Goal: Information Seeking & Learning: Find specific fact

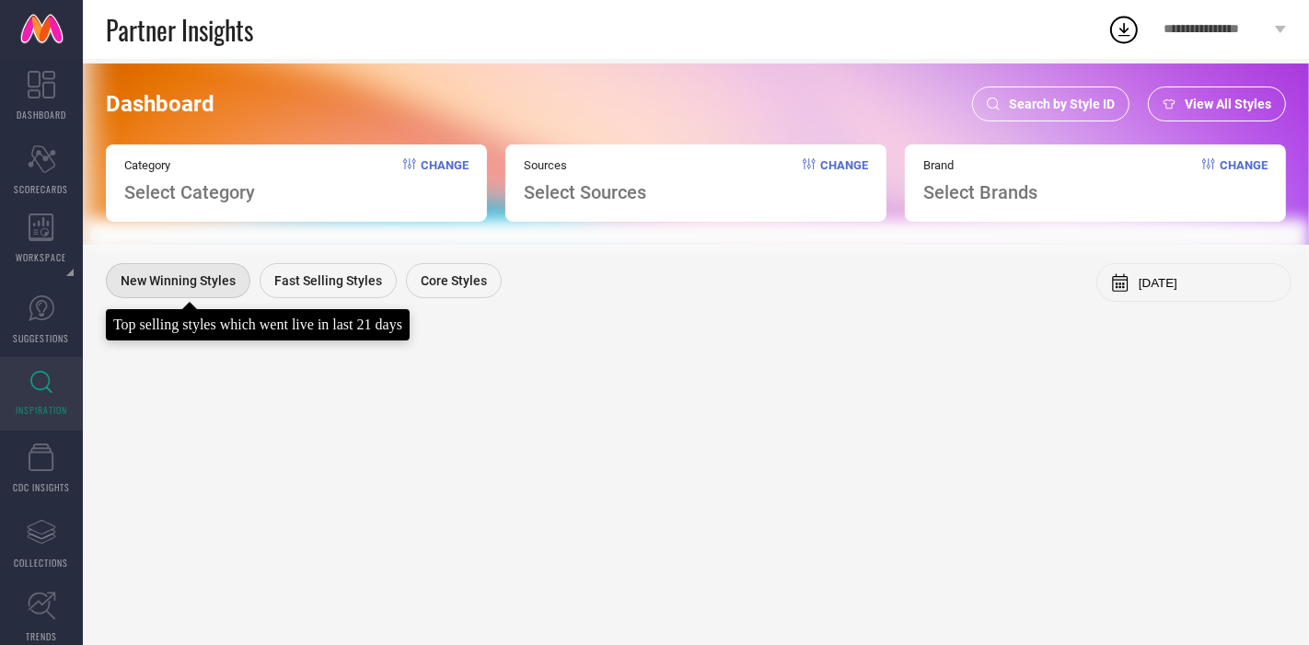
click at [184, 274] on span "New Winning Styles" at bounding box center [178, 280] width 115 height 15
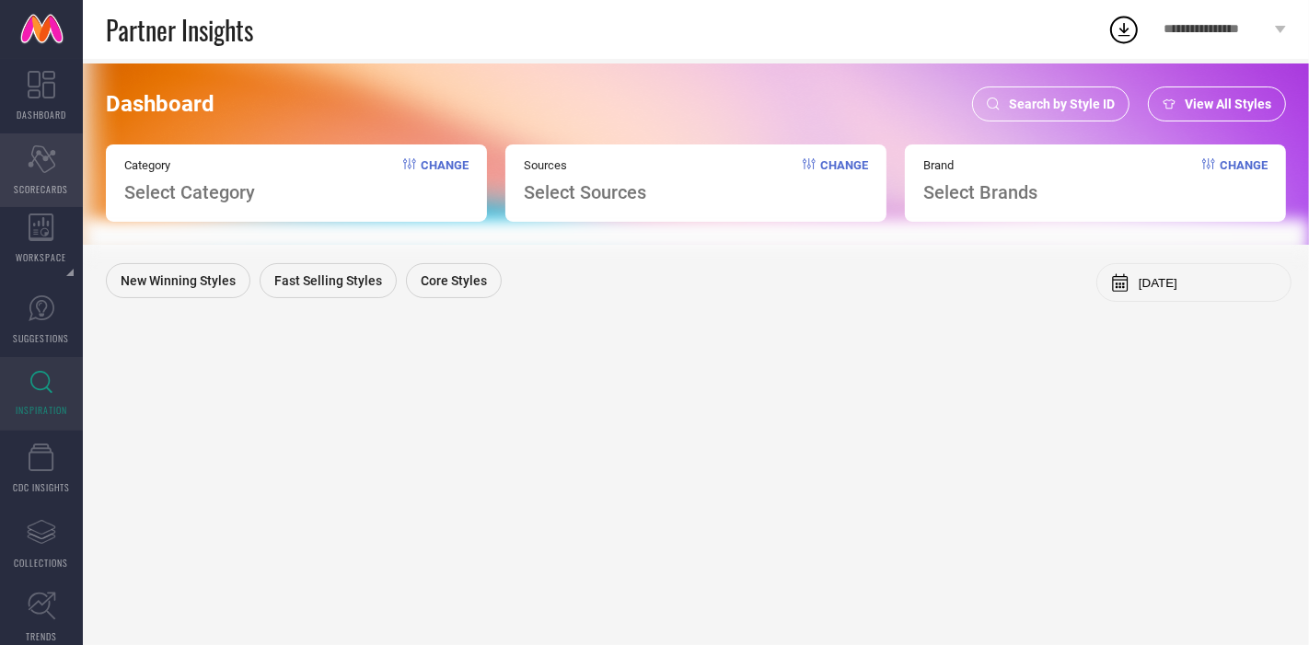
click at [41, 169] on icon at bounding box center [42, 159] width 28 height 28
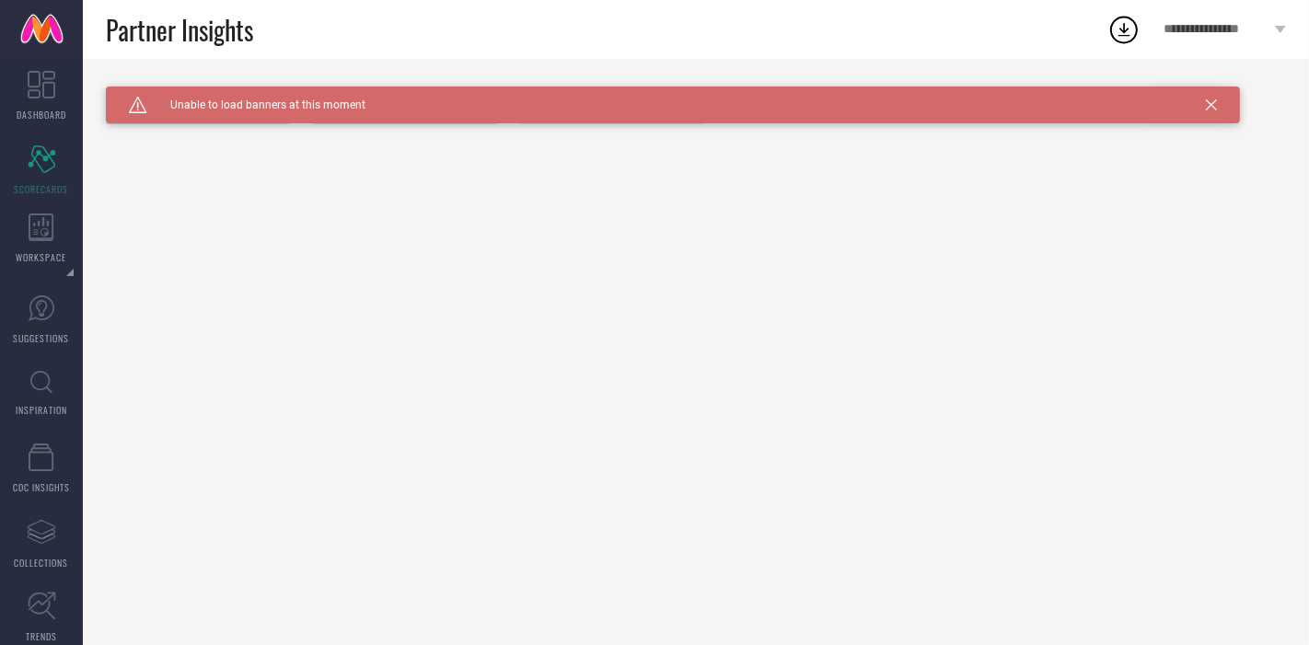
type input "All"
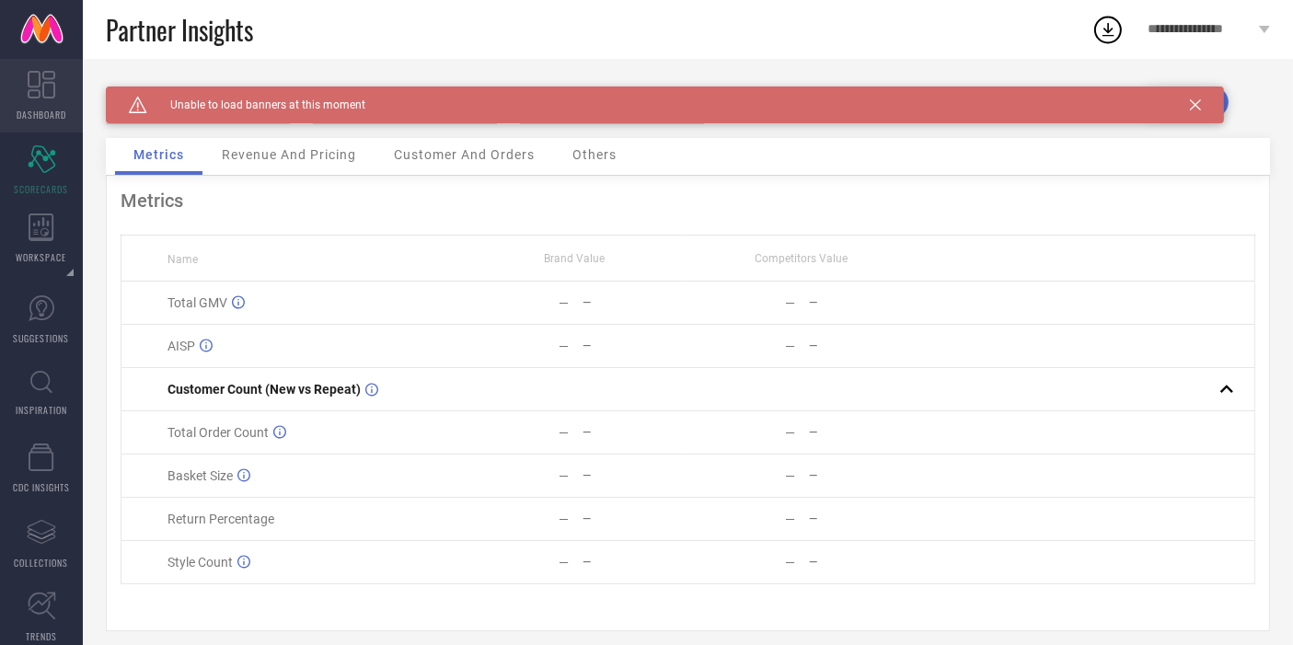
click at [44, 87] on icon at bounding box center [42, 85] width 28 height 28
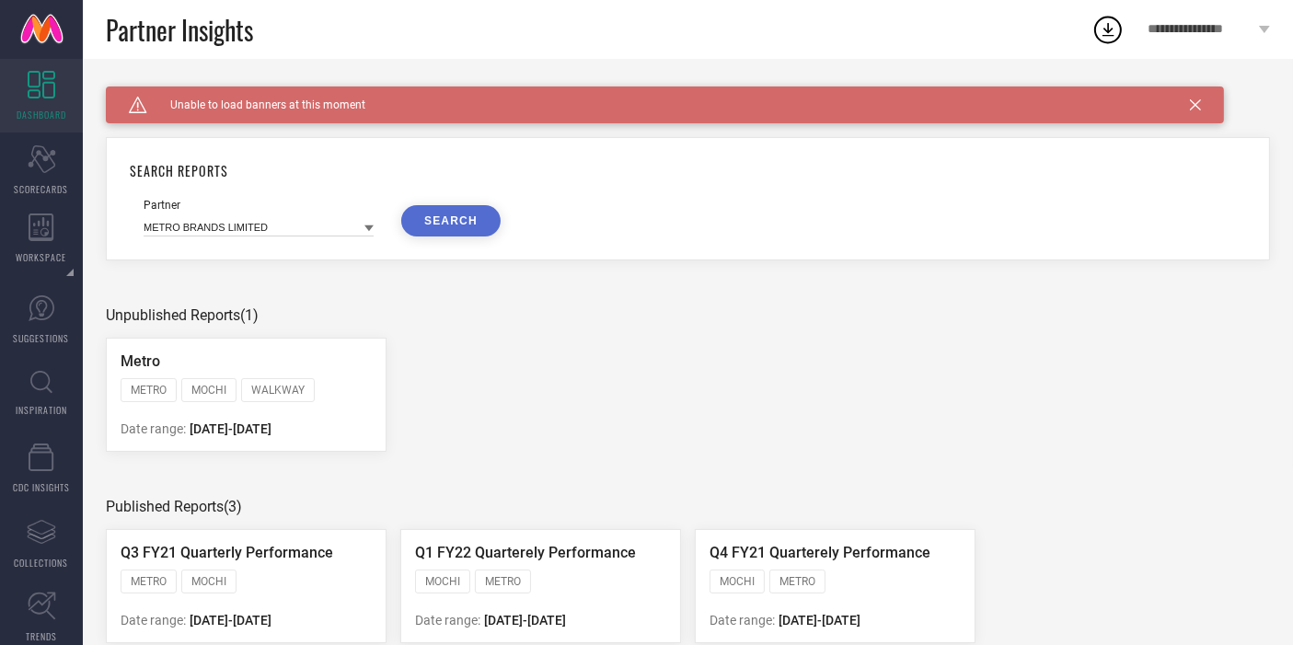
click at [367, 226] on icon at bounding box center [369, 228] width 9 height 9
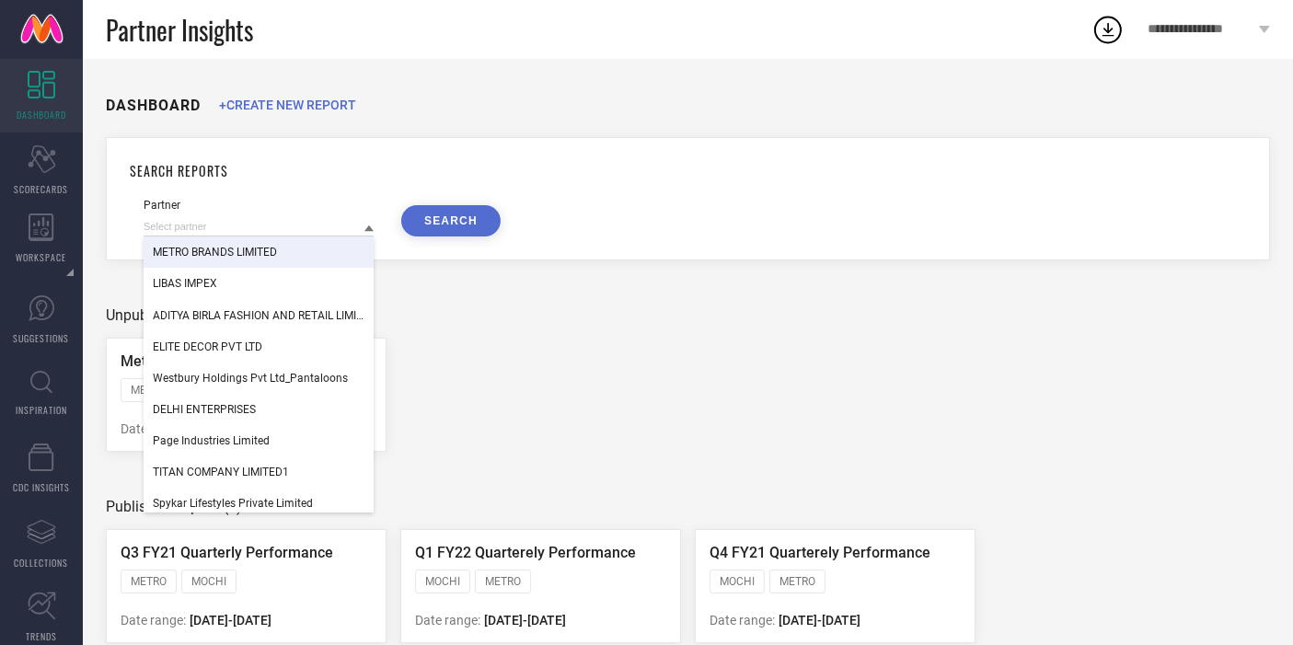
click at [513, 360] on ul "Metro METRO MOCHI WALKWAY ACTIV [PERSON_NAME] FITFLOP HOTMARZZ WALKWAY BY METRO…" at bounding box center [688, 395] width 1165 height 114
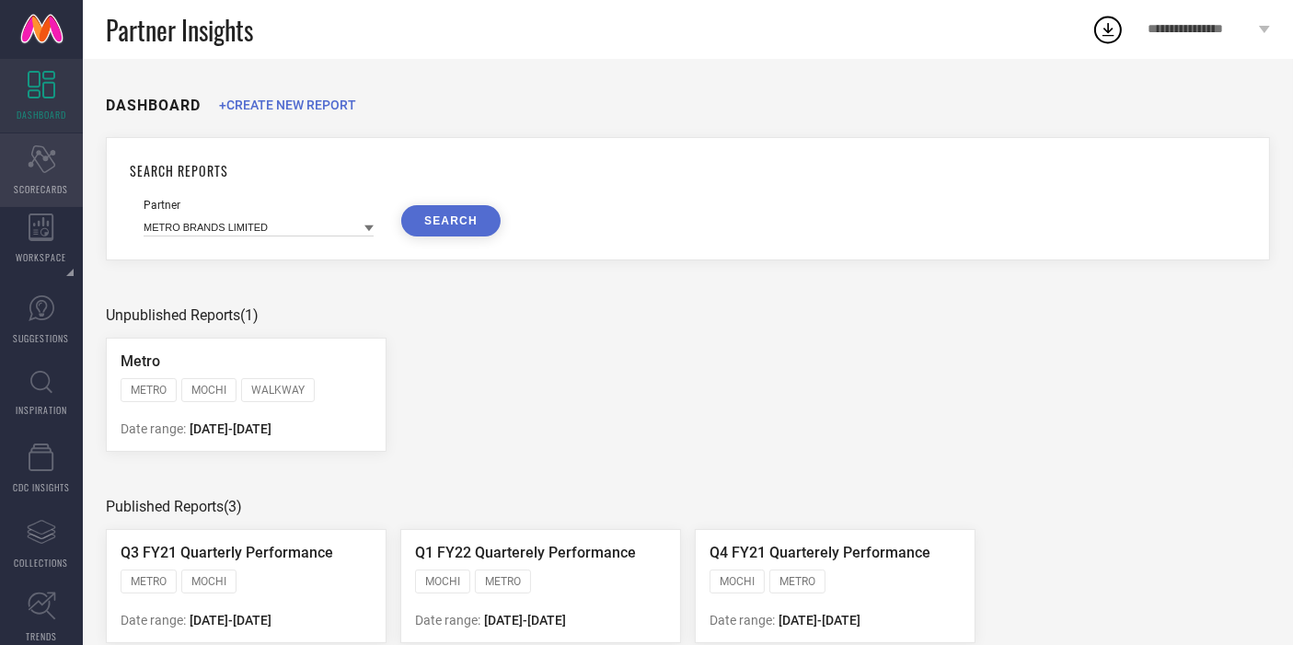
click at [39, 177] on div "Scorecard SCORECARDS" at bounding box center [41, 170] width 83 height 74
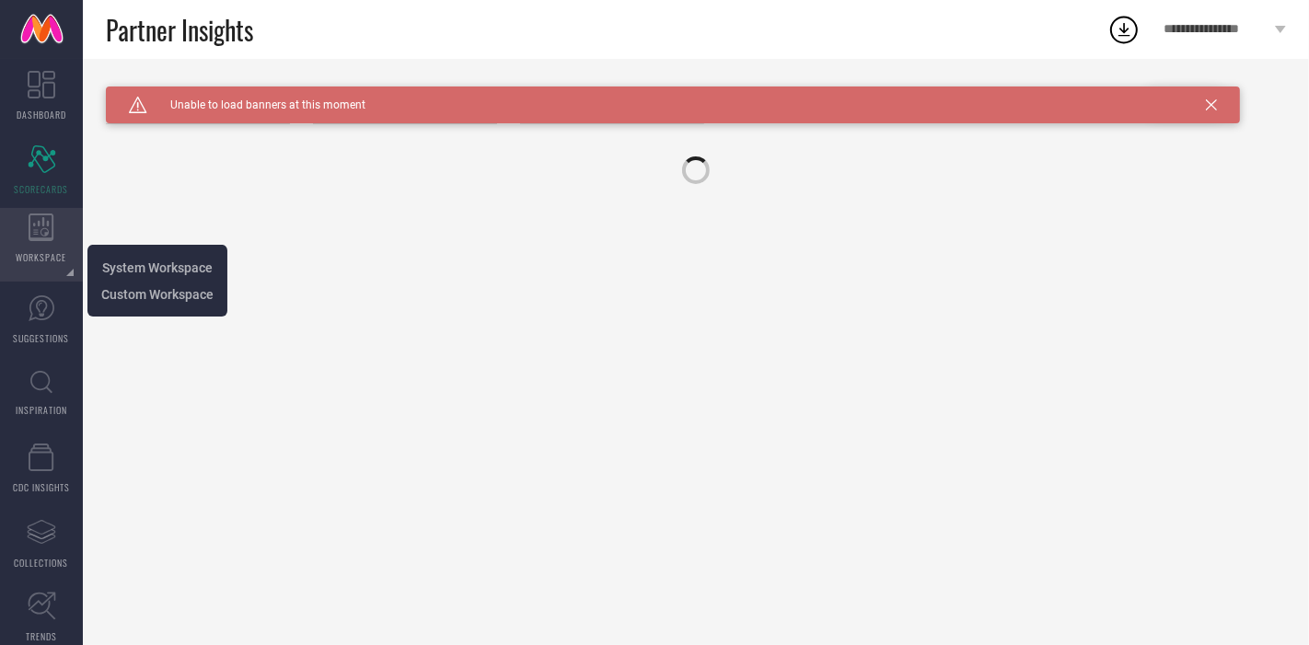
click at [43, 238] on icon at bounding box center [41, 228] width 25 height 28
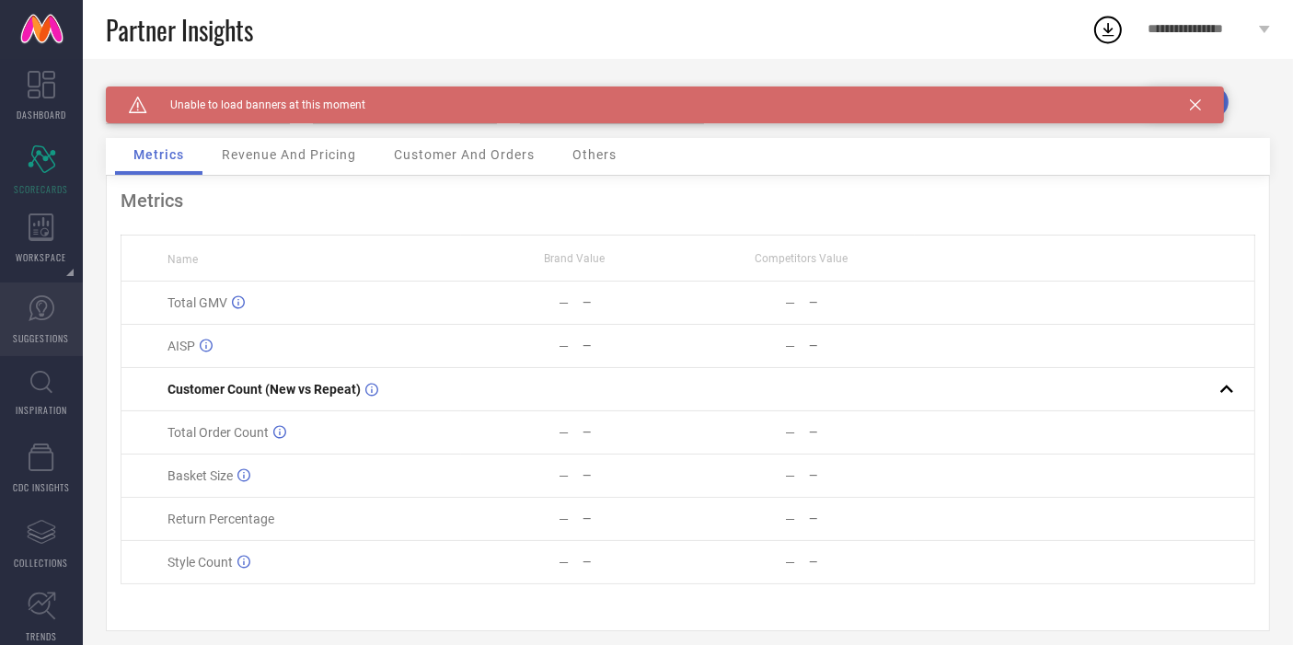
click at [42, 304] on icon at bounding box center [42, 309] width 28 height 28
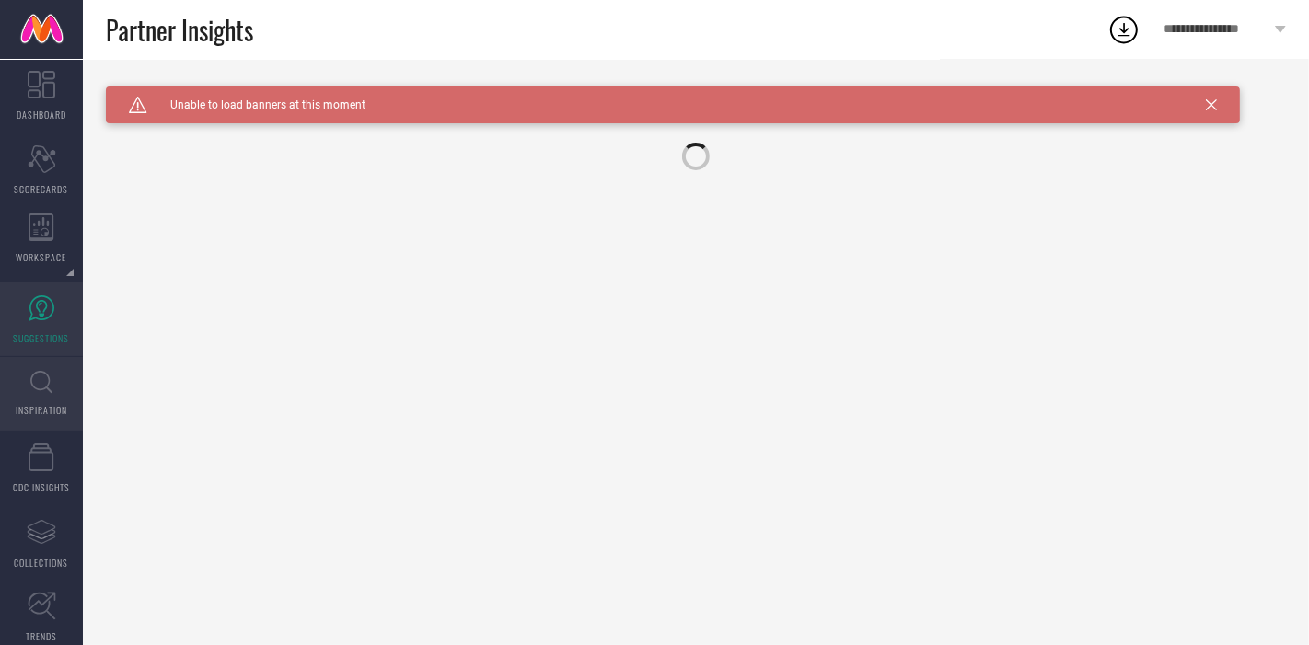
click at [40, 369] on link "INSPIRATION" at bounding box center [41, 394] width 83 height 74
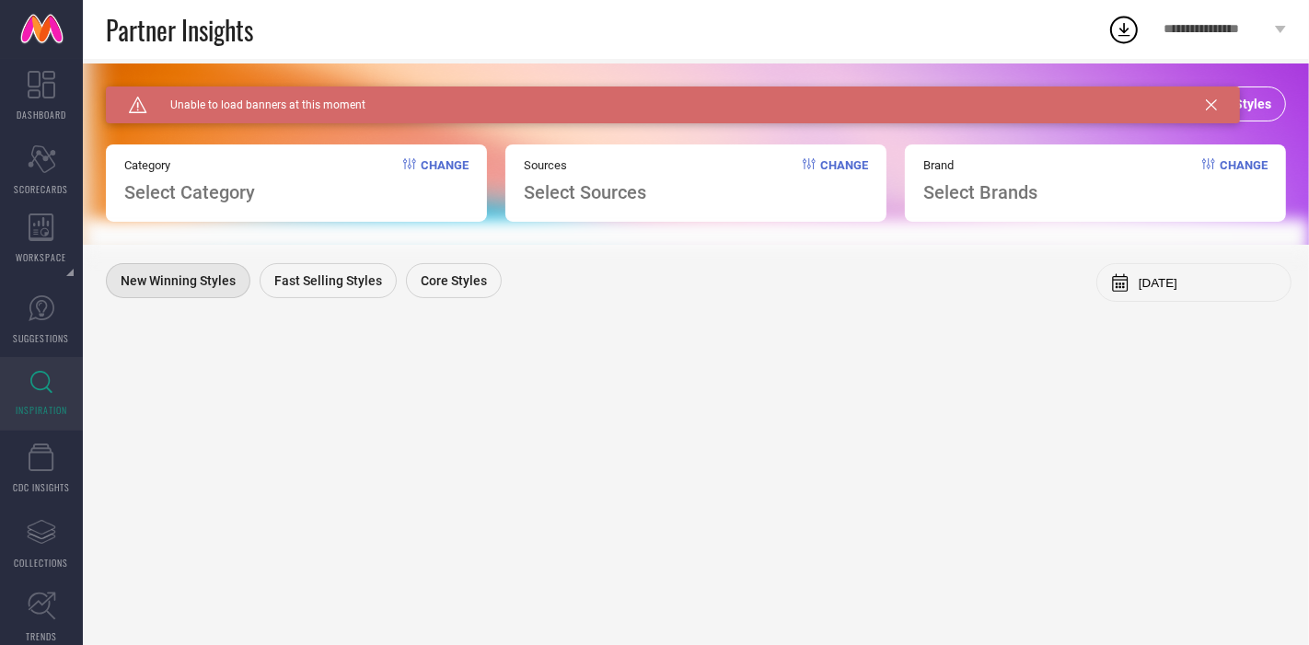
click at [1211, 103] on icon at bounding box center [1211, 104] width 11 height 11
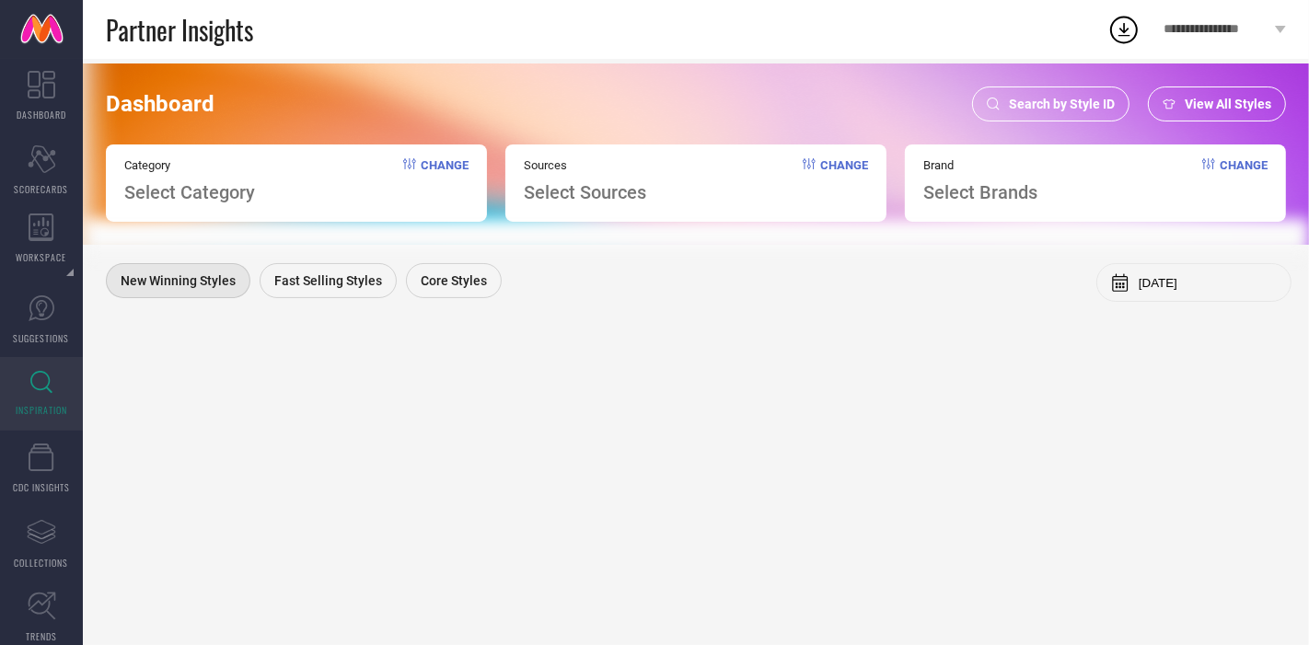
click at [1050, 105] on span "Search by Style ID" at bounding box center [1062, 104] width 106 height 15
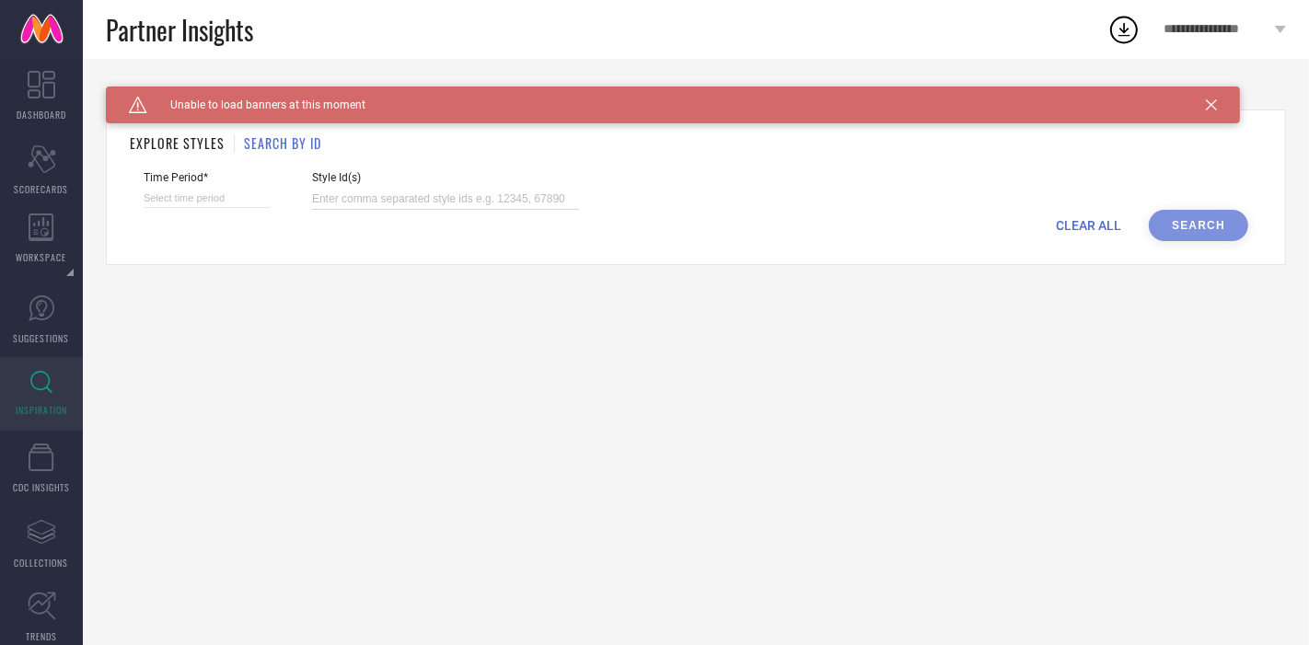
click at [327, 202] on input at bounding box center [445, 199] width 267 height 21
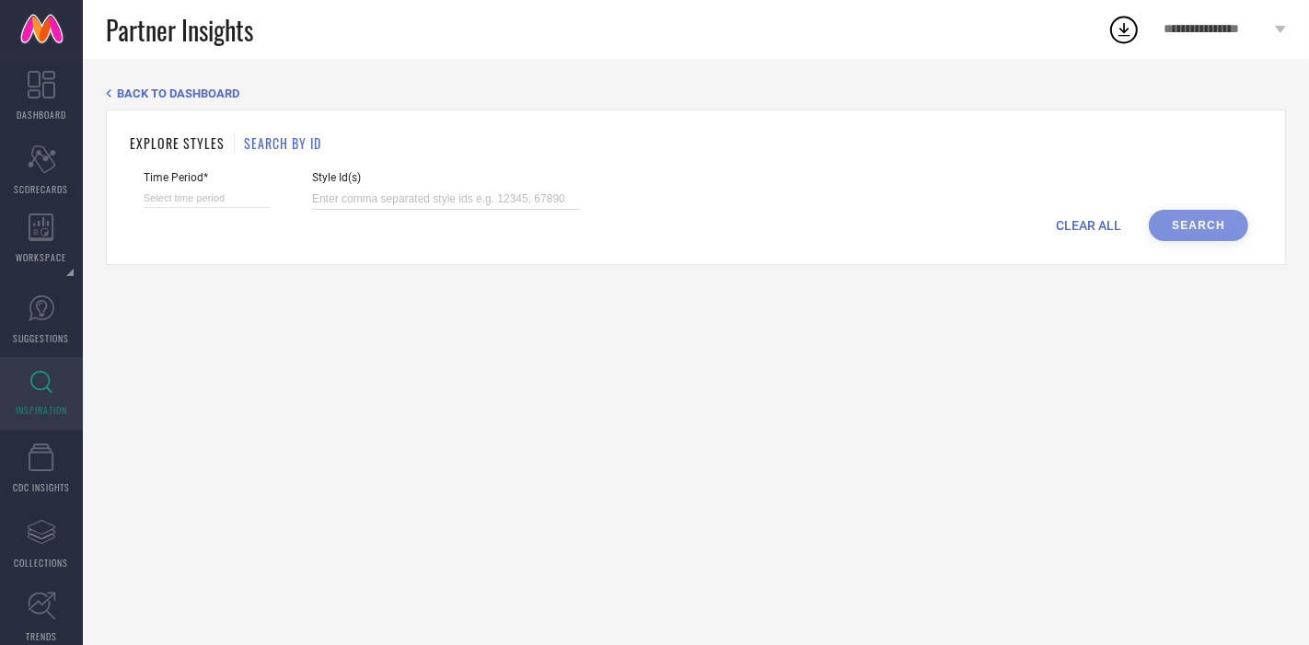
paste input "35714533,15193748,36751590,36757050,34836152,21881986,26313244,30882127,1941020…"
type input "35714533,15193748,36751590,36757050,34836152,21881986,26313244,30882127,1941020…"
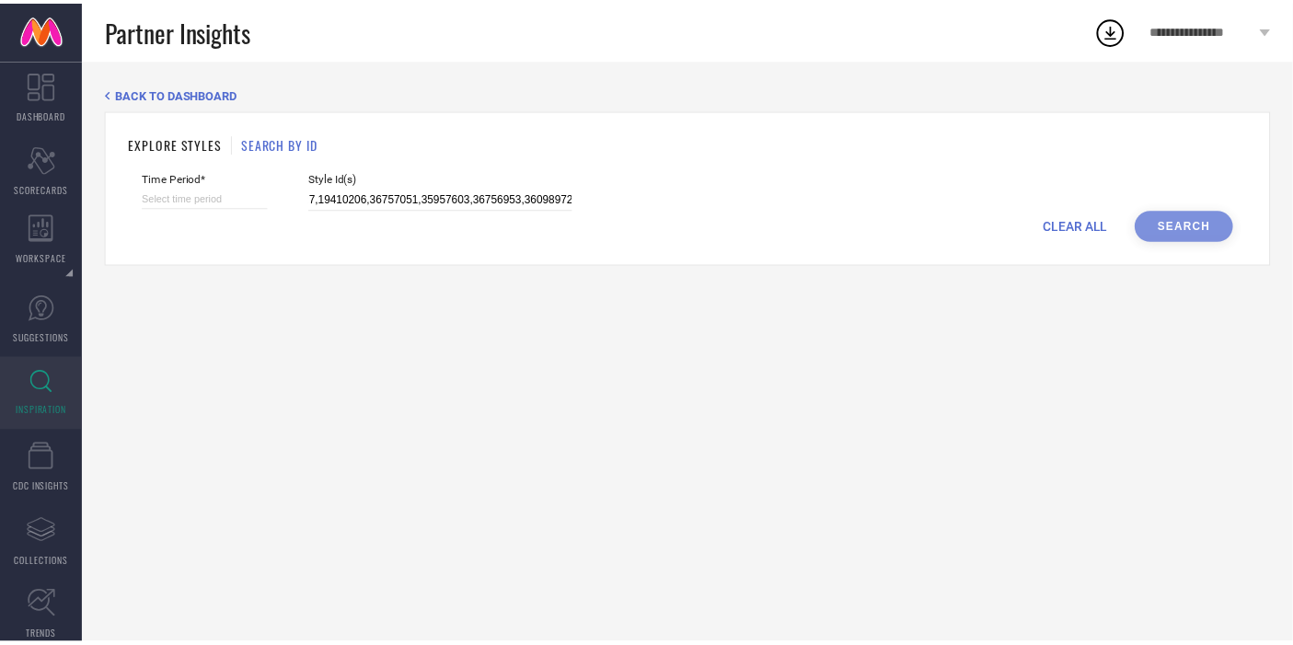
scroll to position [0, 0]
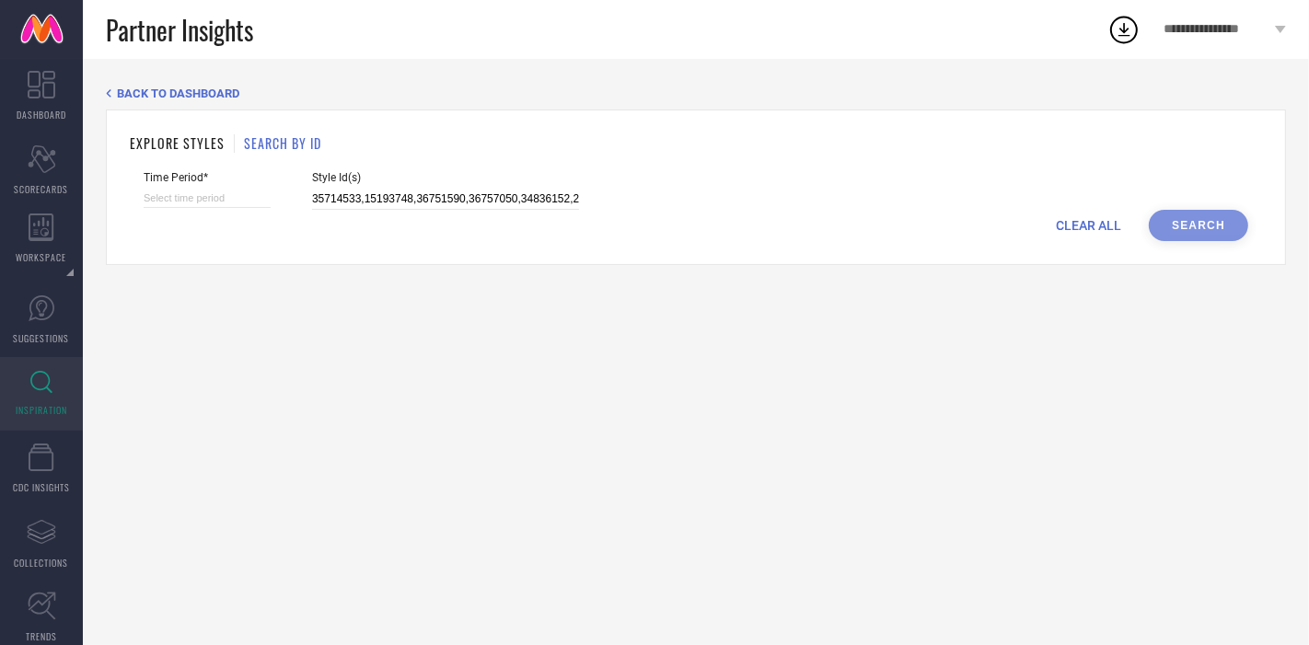
click at [1177, 220] on div "CLEAR ALL Search" at bounding box center [696, 225] width 1105 height 31
click at [1199, 230] on div "CLEAR ALL Search" at bounding box center [696, 225] width 1105 height 31
click at [1193, 226] on div "CLEAR ALL Search" at bounding box center [696, 225] width 1105 height 31
select select "9"
select select "2025"
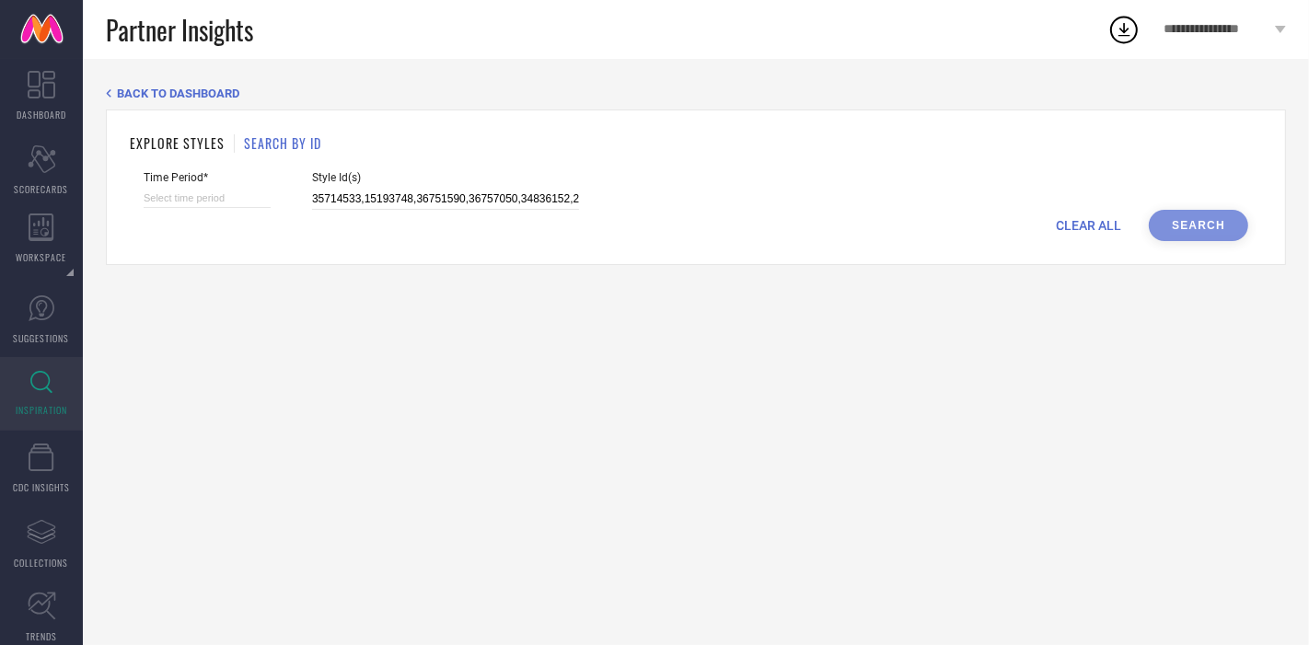
select select "10"
select select "2025"
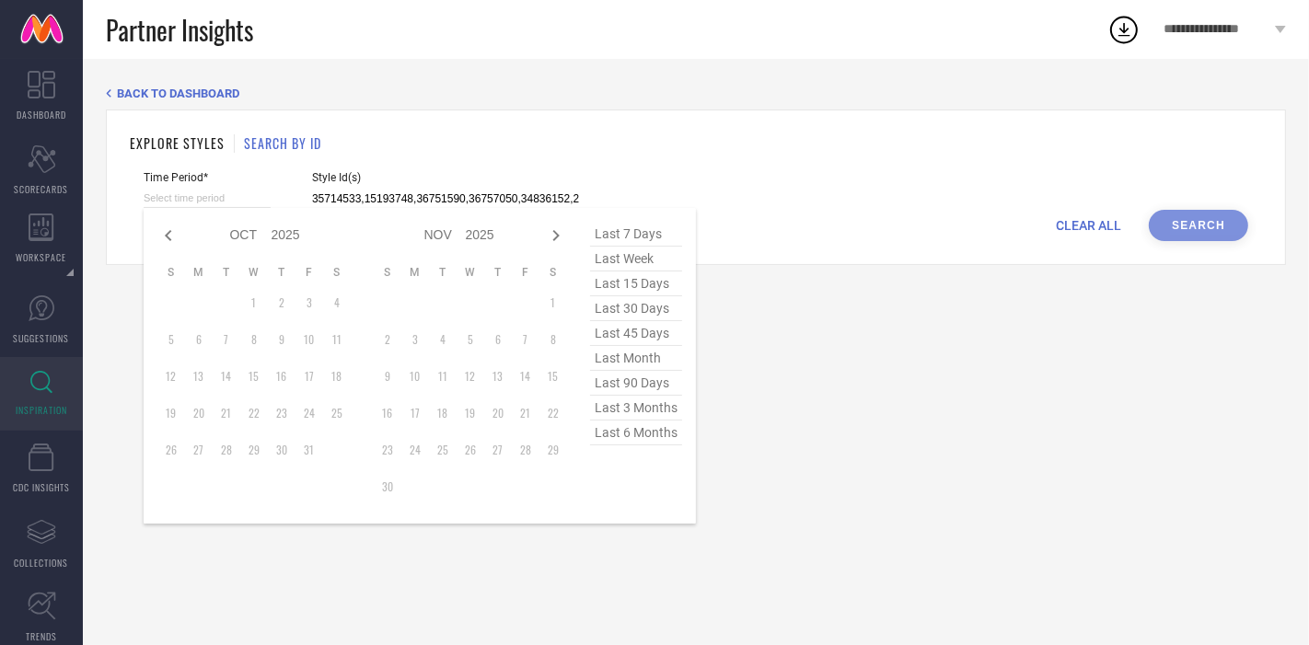
click at [197, 192] on input at bounding box center [207, 198] width 127 height 19
click at [168, 238] on icon at bounding box center [168, 235] width 6 height 11
select select "8"
select select "2025"
select select "9"
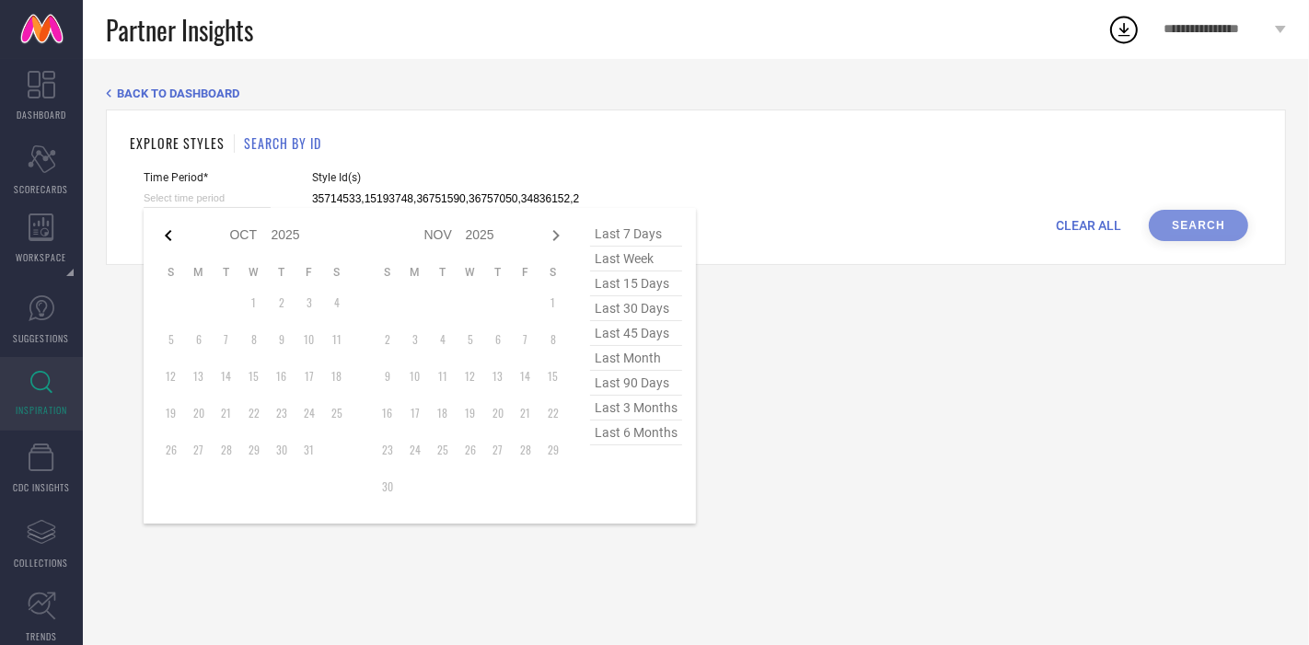
select select "2025"
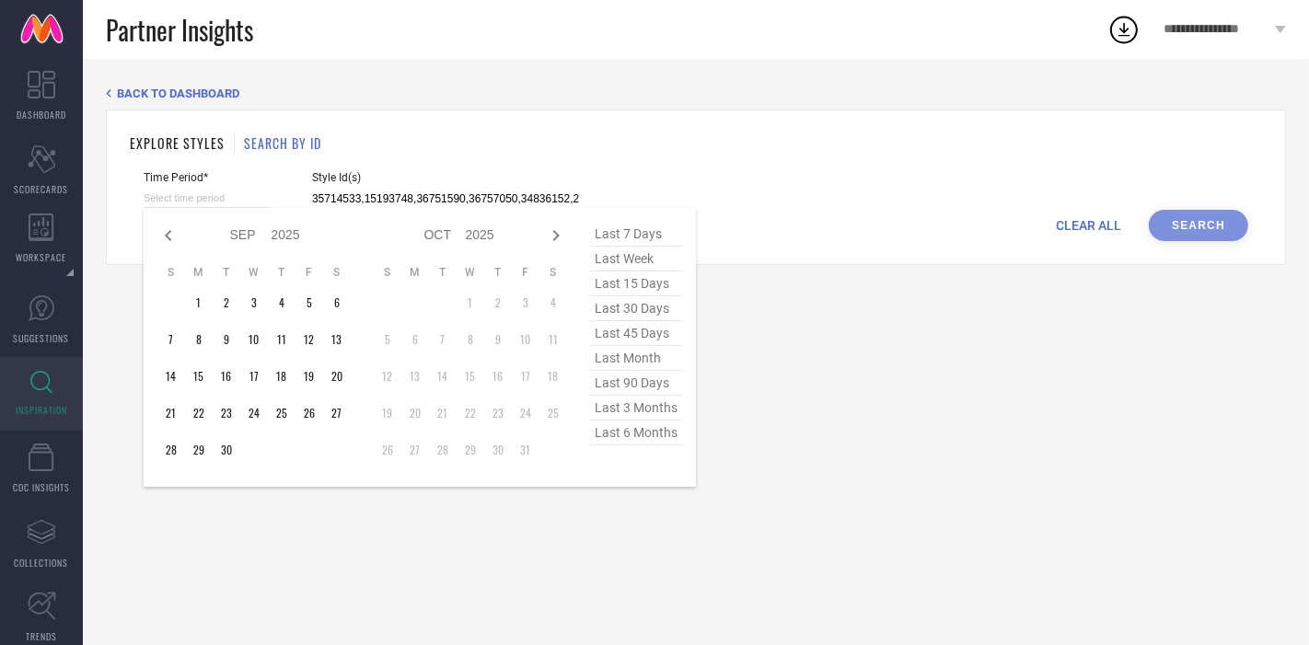
click at [168, 238] on icon at bounding box center [168, 235] width 6 height 11
select select "7"
select select "2025"
select select "8"
select select "2025"
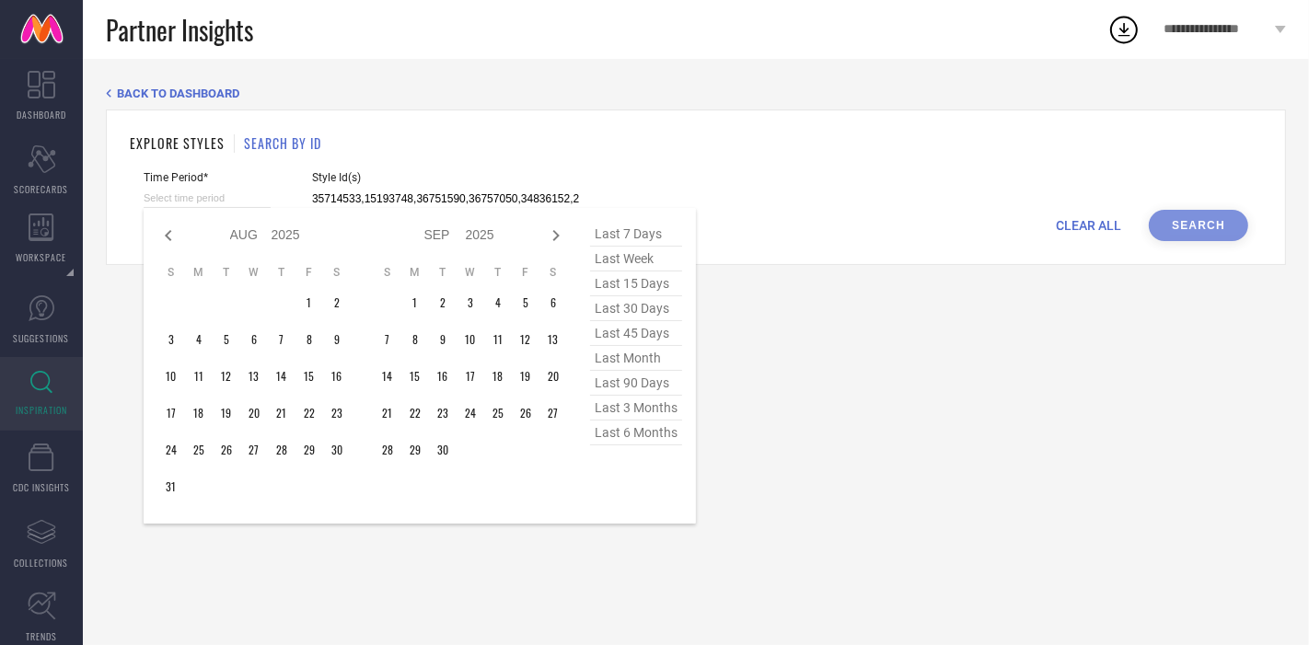
click at [168, 238] on icon at bounding box center [168, 235] width 6 height 11
select select "6"
select select "2025"
select select "7"
select select "2025"
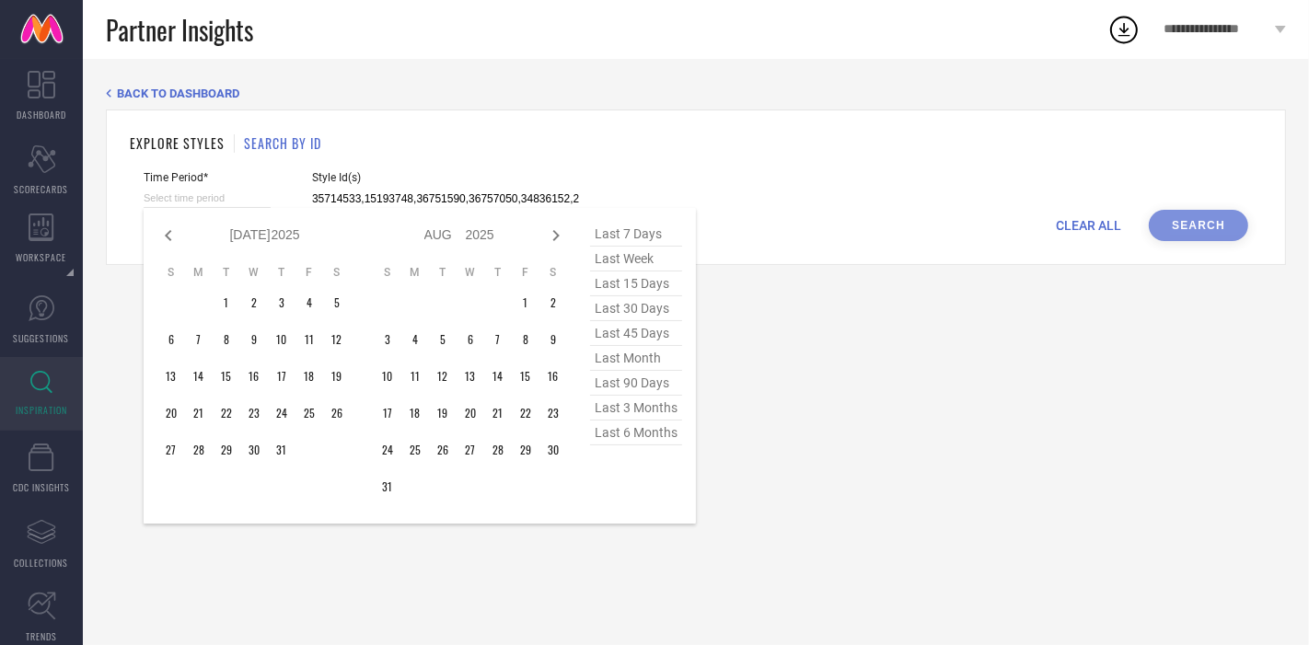
click at [168, 238] on icon at bounding box center [168, 235] width 6 height 11
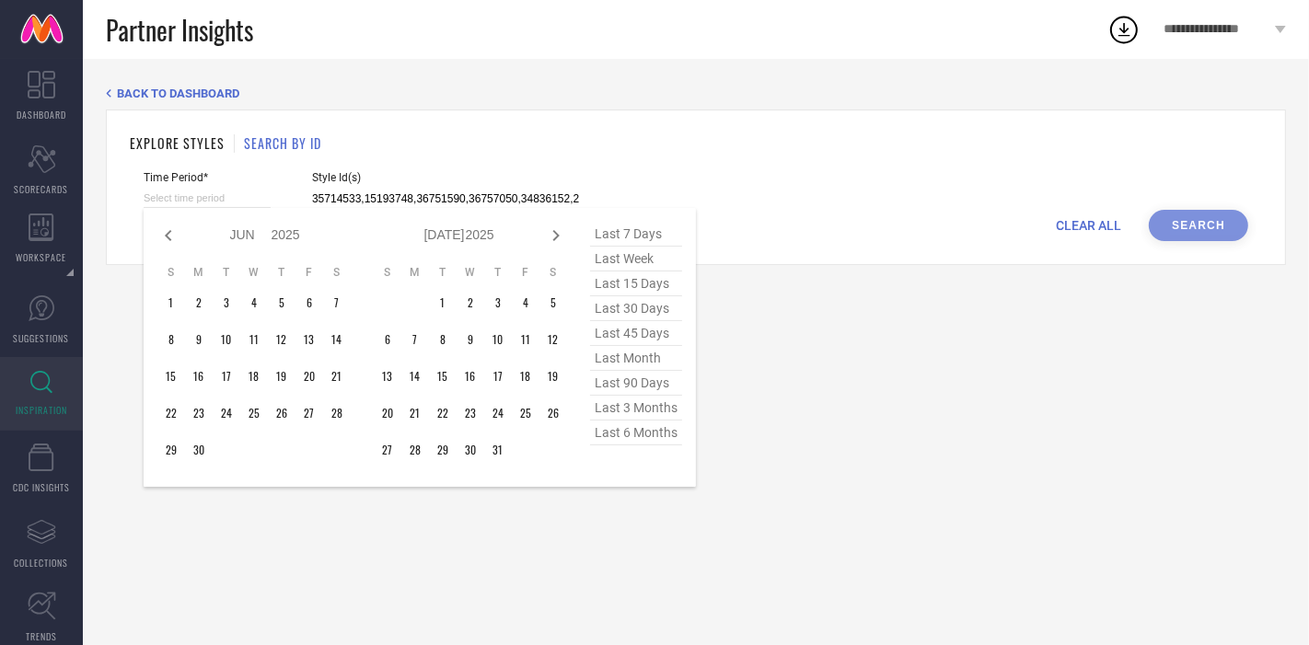
click at [168, 238] on icon at bounding box center [168, 235] width 6 height 11
select select "4"
select select "2025"
select select "5"
select select "2025"
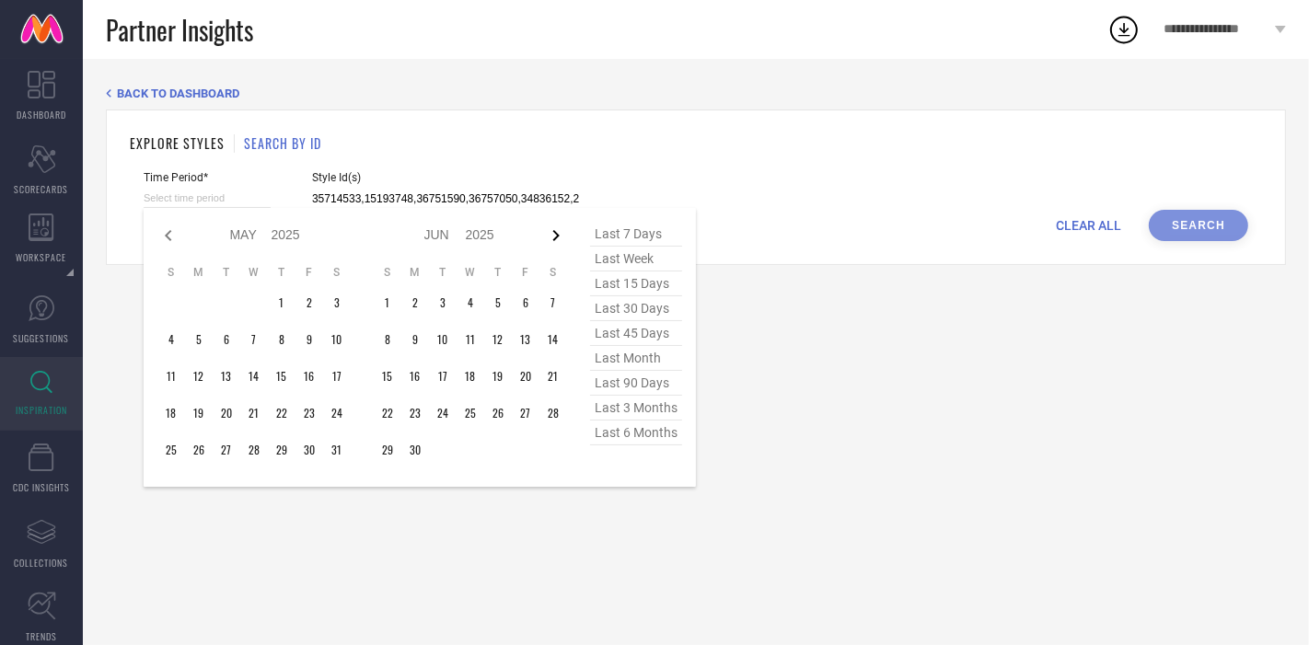
click at [556, 241] on icon at bounding box center [556, 236] width 22 height 22
select select "5"
select select "2025"
select select "6"
select select "2025"
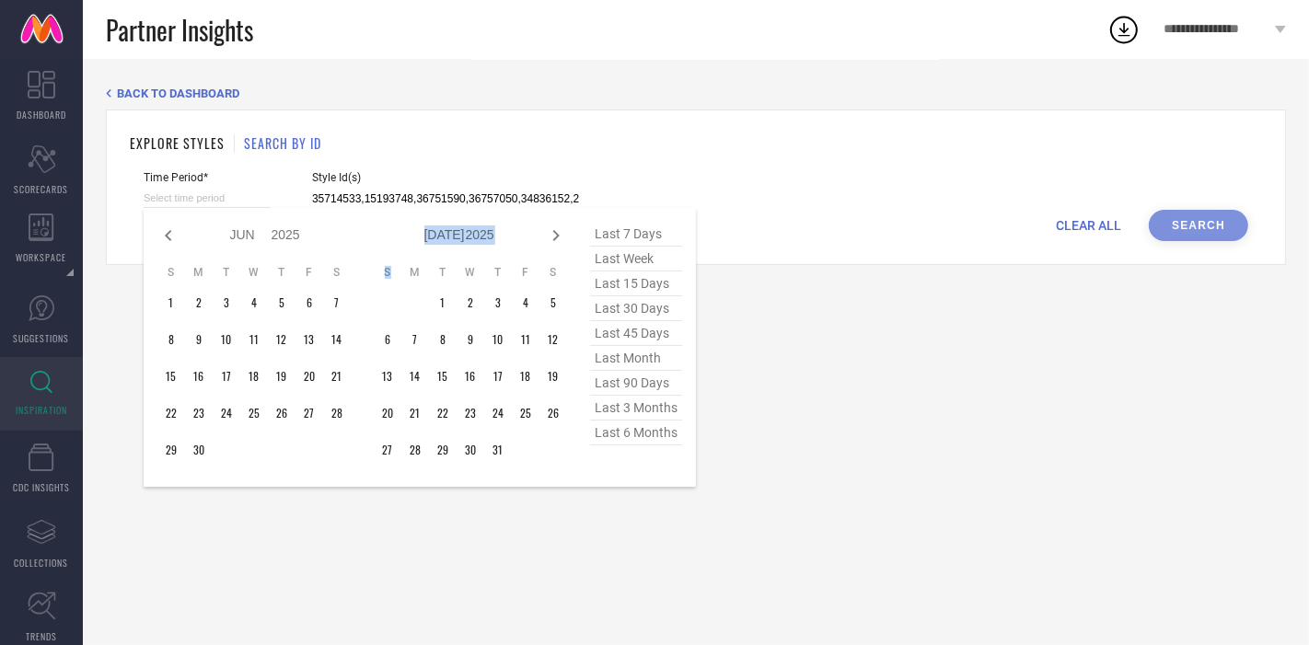
click at [556, 241] on icon at bounding box center [556, 236] width 22 height 22
select select "6"
select select "2025"
select select "7"
select select "2025"
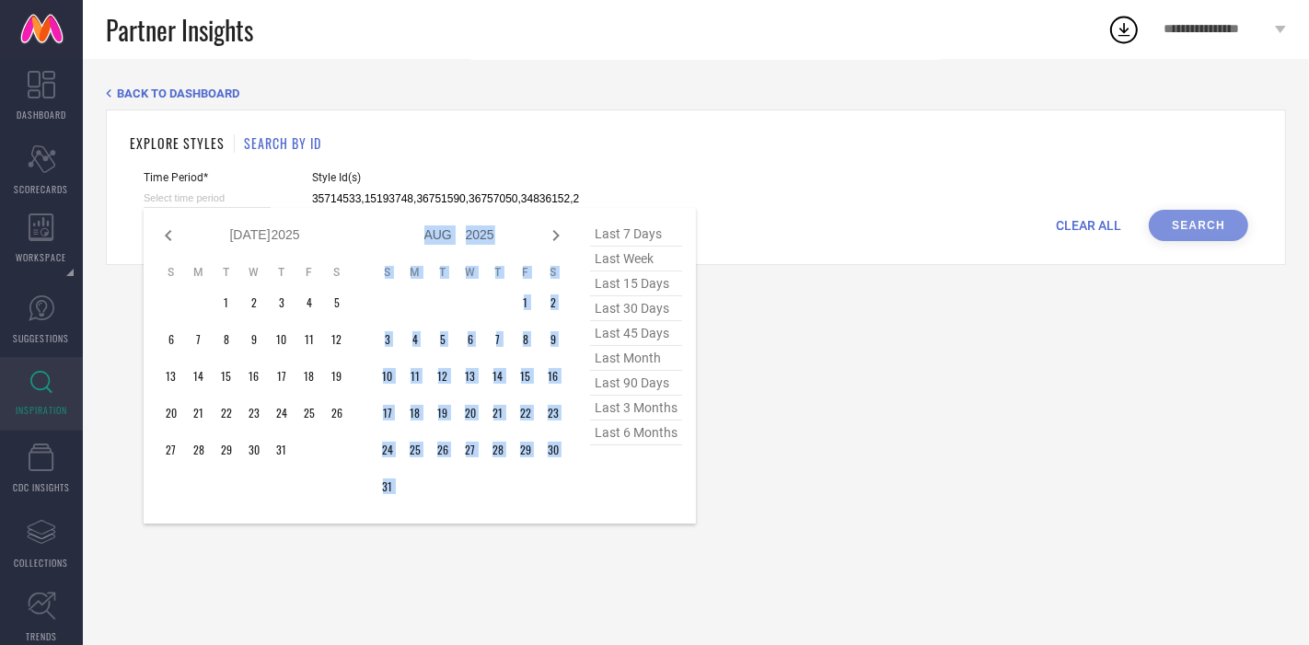
click at [556, 241] on icon at bounding box center [556, 236] width 22 height 22
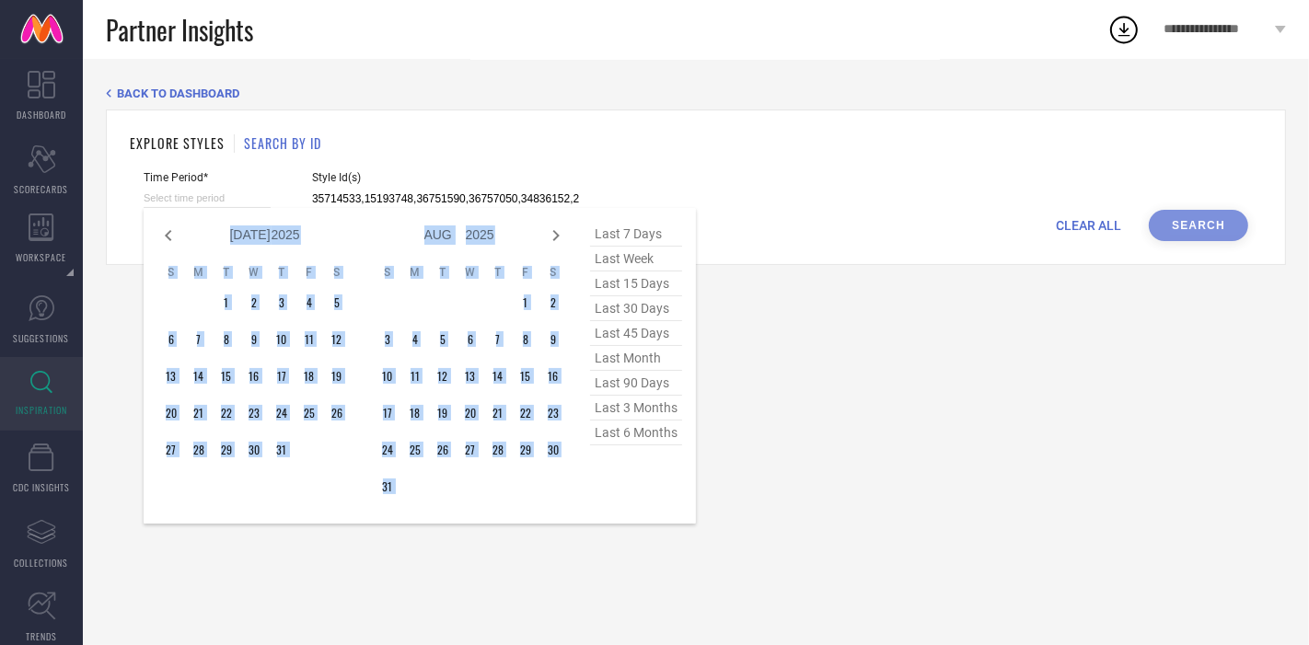
select select "8"
select select "2025"
select select "9"
select select "2025"
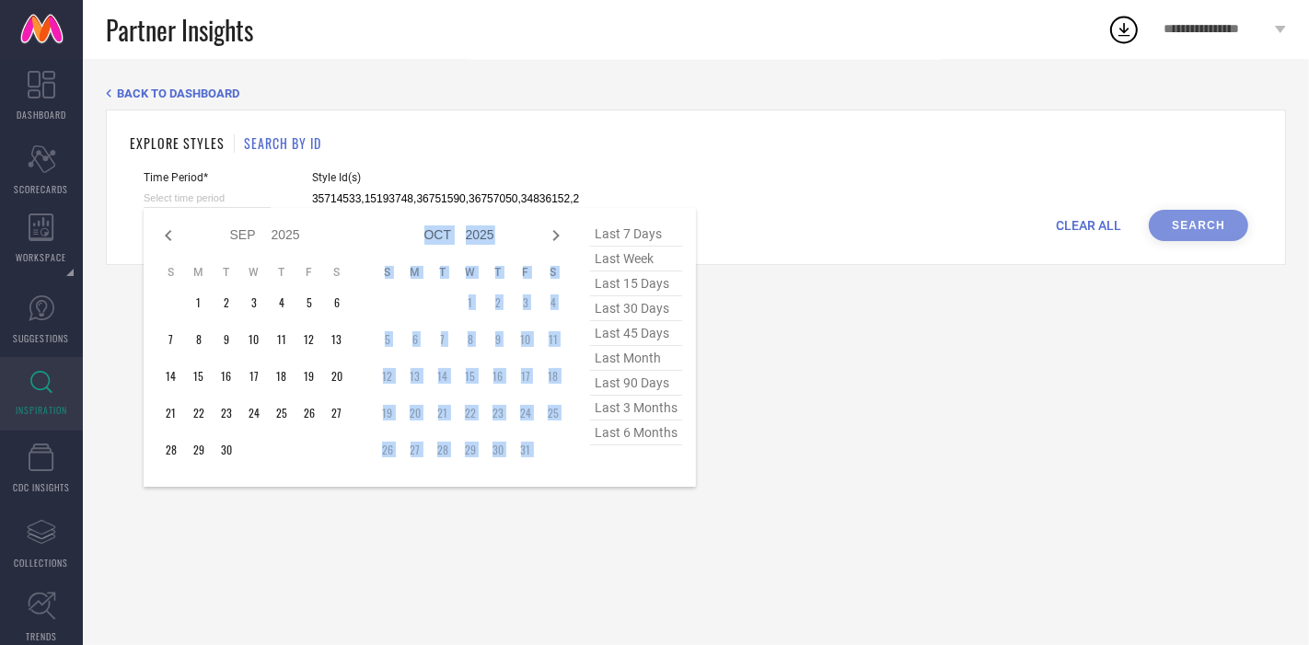
click at [556, 241] on icon at bounding box center [556, 236] width 22 height 22
select select "9"
select select "2025"
select select "10"
select select "2025"
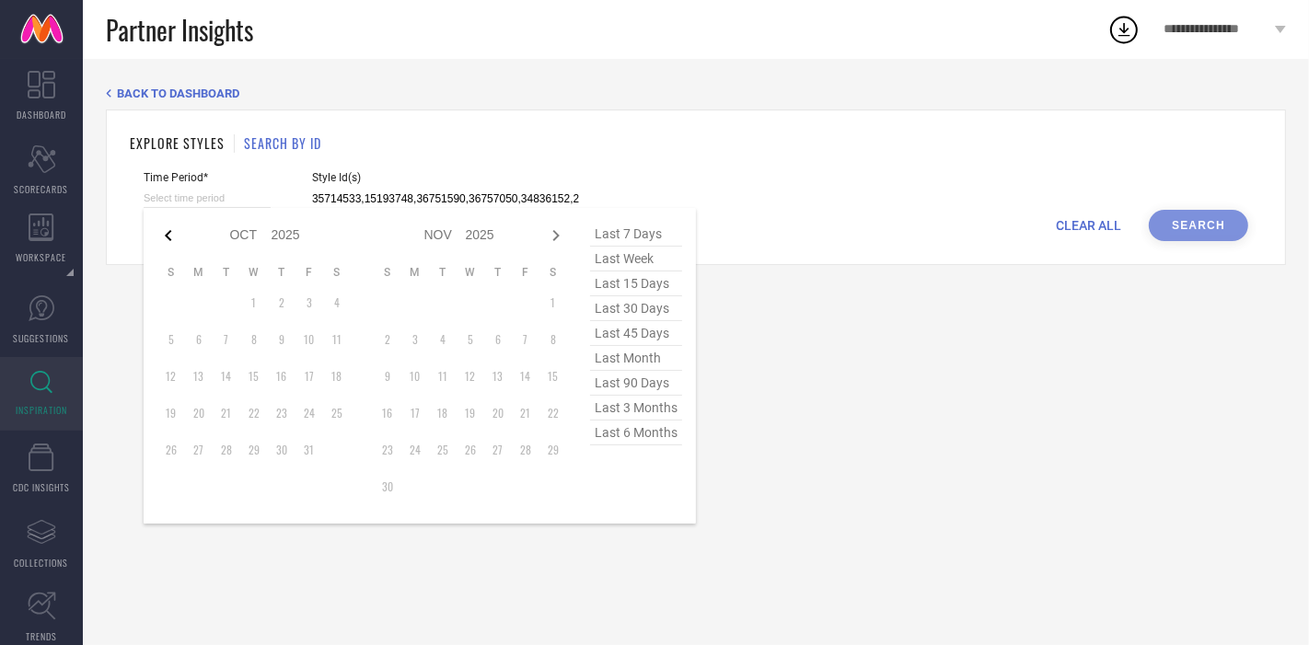
click at [167, 233] on icon at bounding box center [168, 235] width 6 height 11
select select "8"
select select "2025"
select select "9"
select select "2025"
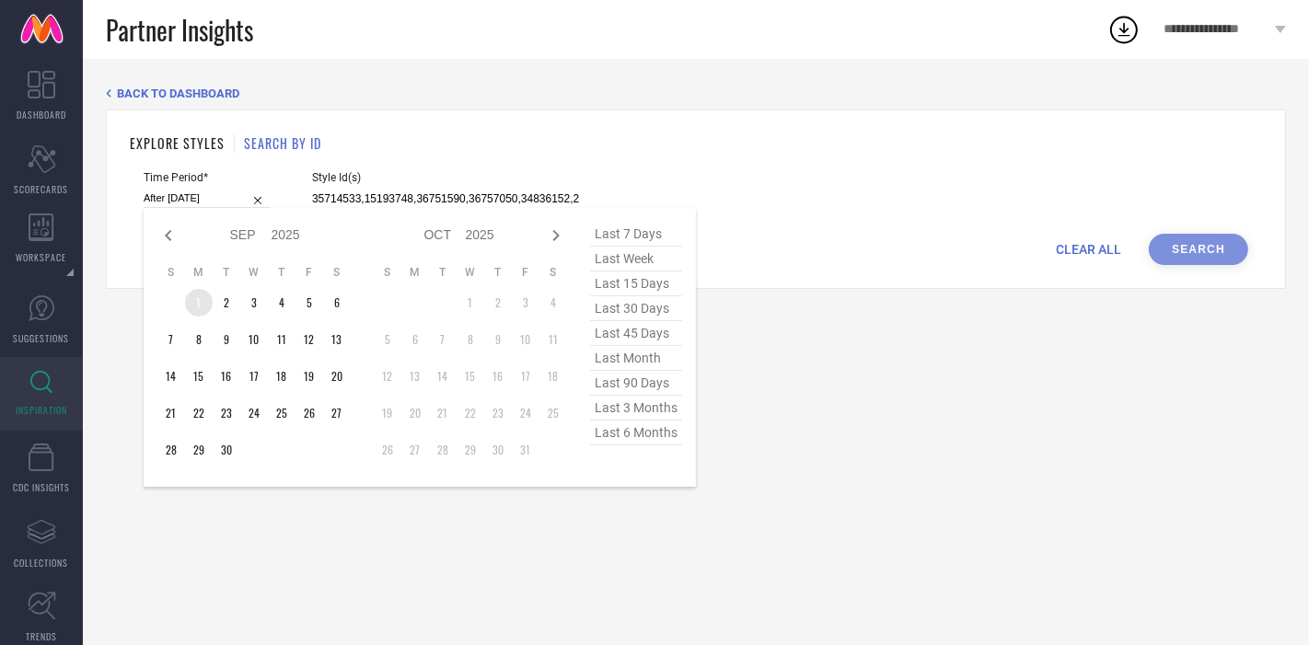
click at [197, 296] on td "1" at bounding box center [199, 303] width 28 height 28
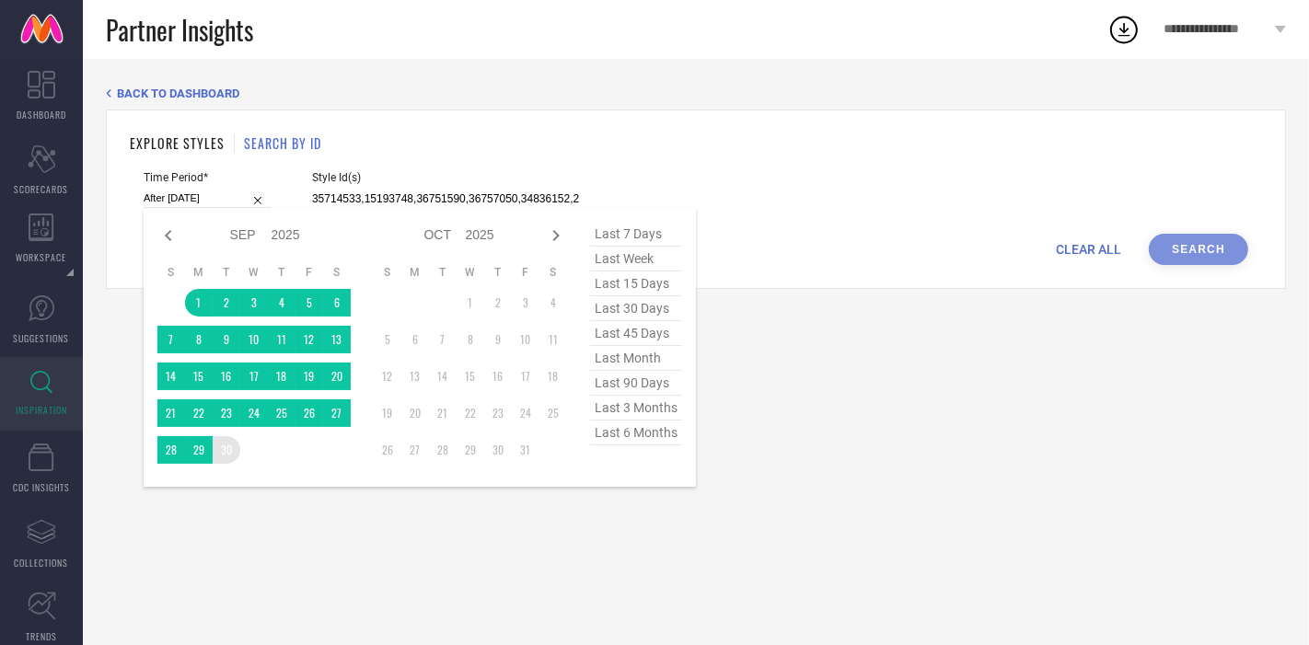
type input "[DATE] to [DATE]"
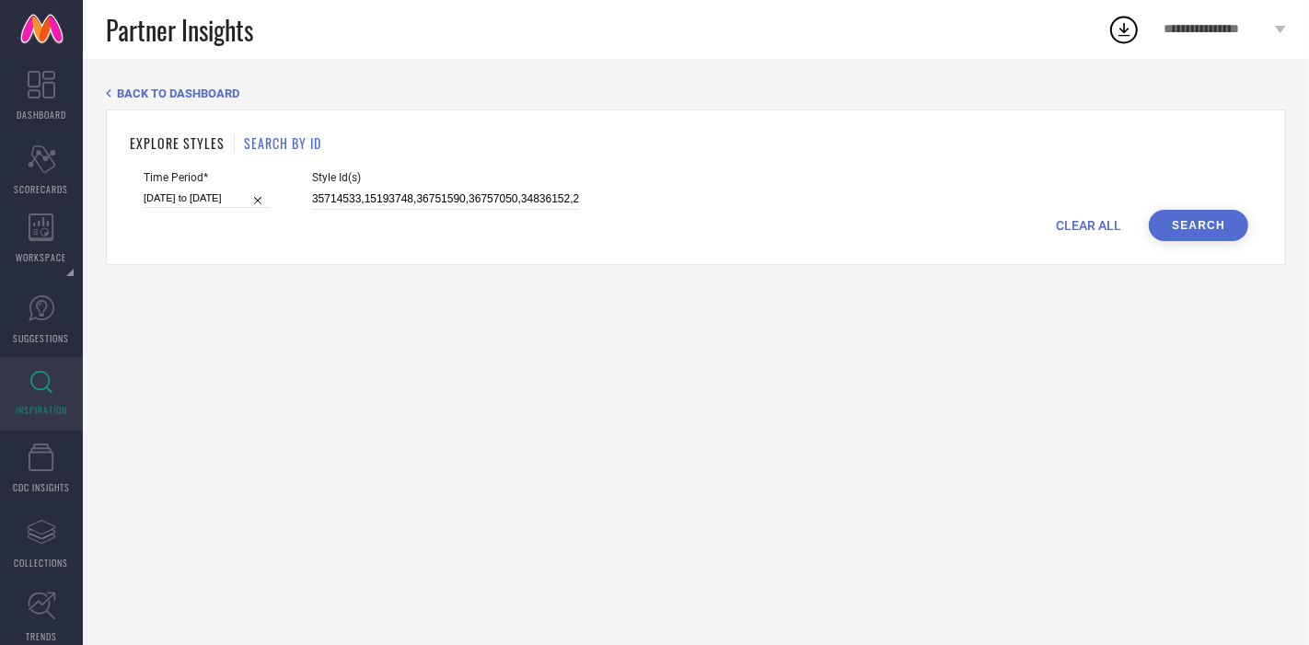
click at [1189, 229] on button "Search" at bounding box center [1198, 225] width 99 height 31
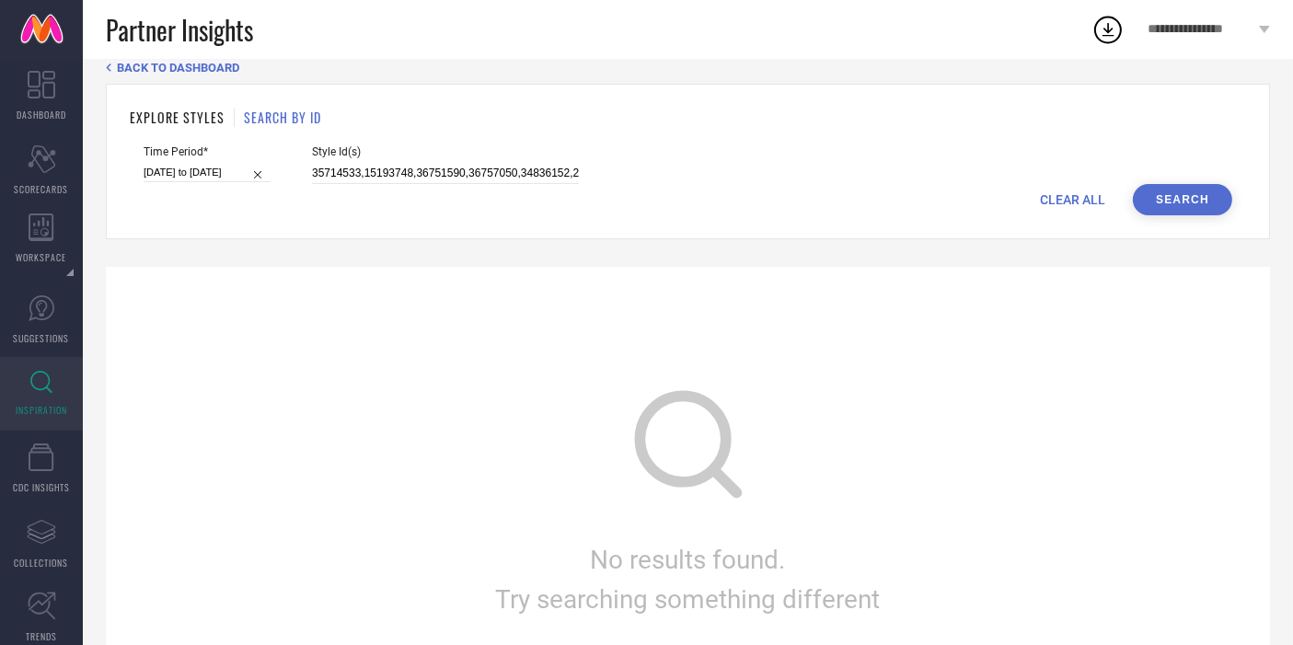
scroll to position [28, 0]
click at [436, 169] on input "35714533,15193748,36751590,36757050,34836152,21881986,26313244,30882127,1941020…" at bounding box center [445, 171] width 267 height 21
type input "35714533,15193748"
click at [1176, 194] on button "Search" at bounding box center [1182, 197] width 99 height 31
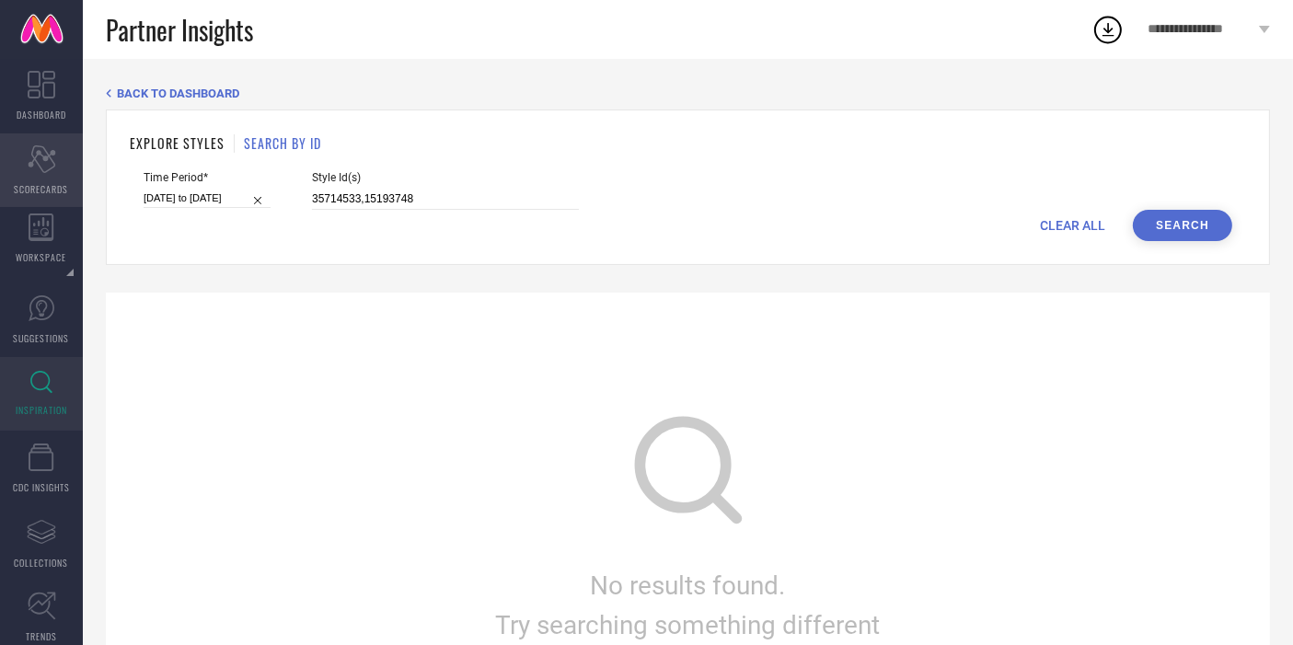
click at [36, 155] on icon at bounding box center [42, 159] width 28 height 28
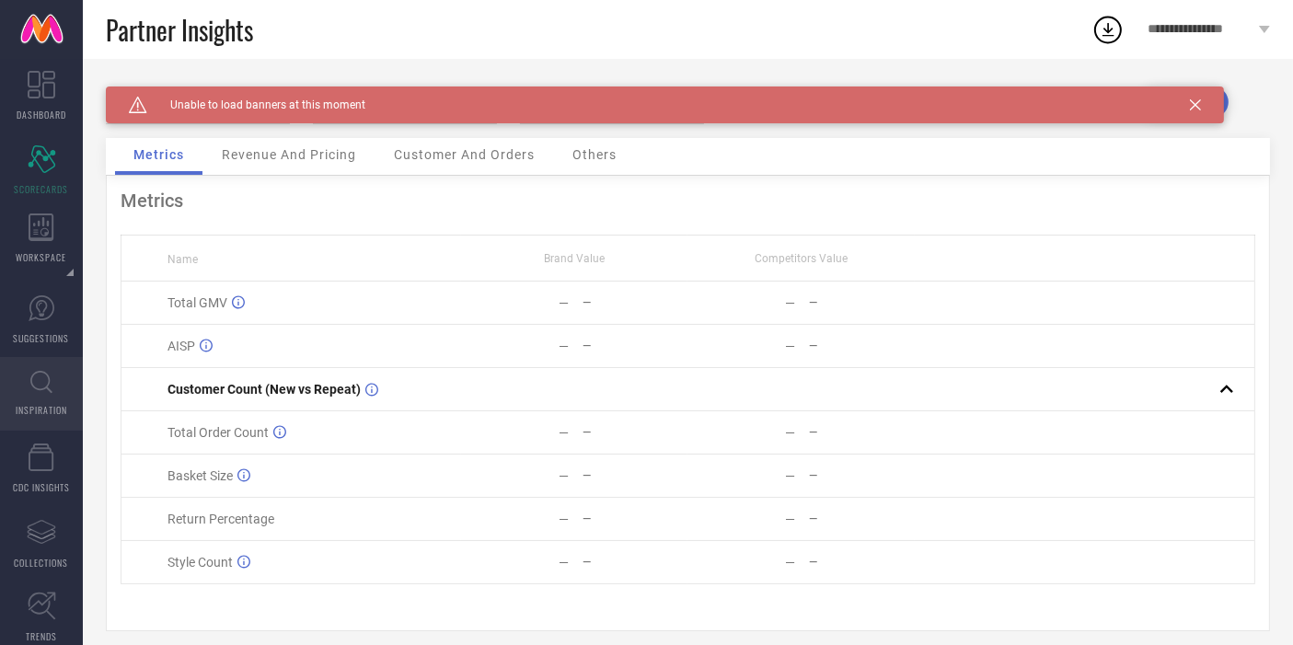
click at [45, 369] on link "INSPIRATION" at bounding box center [41, 394] width 83 height 74
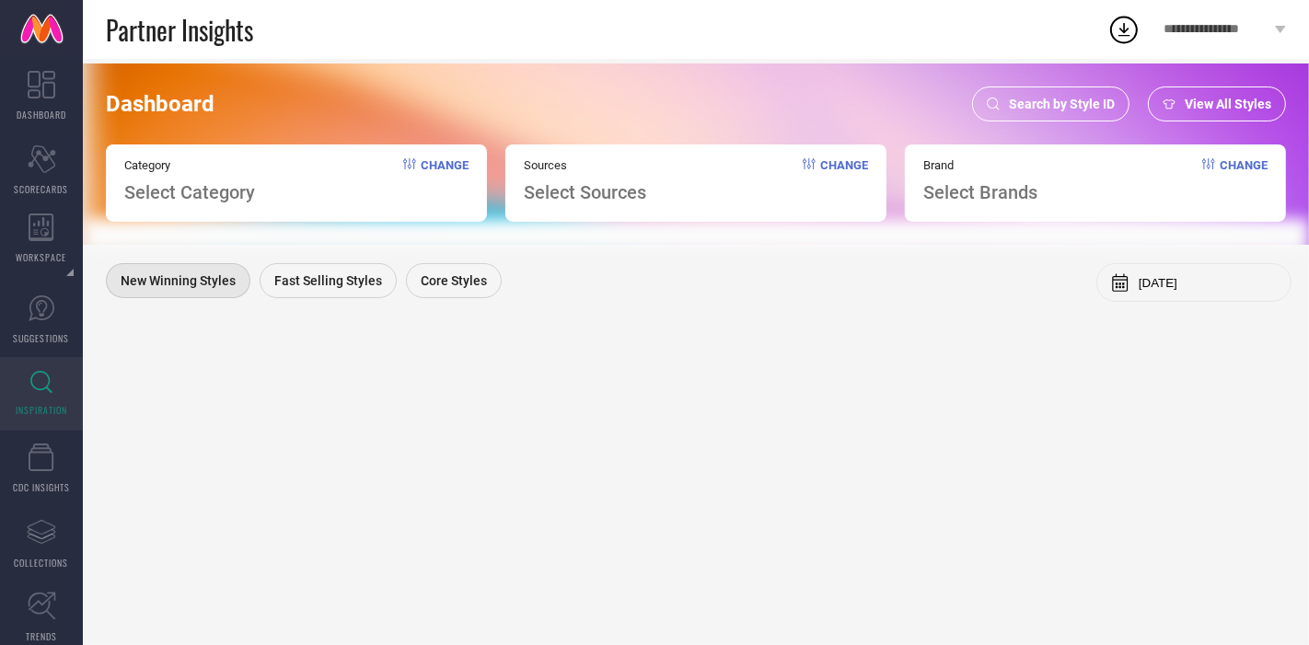
click at [1206, 165] on icon at bounding box center [1208, 163] width 13 height 11
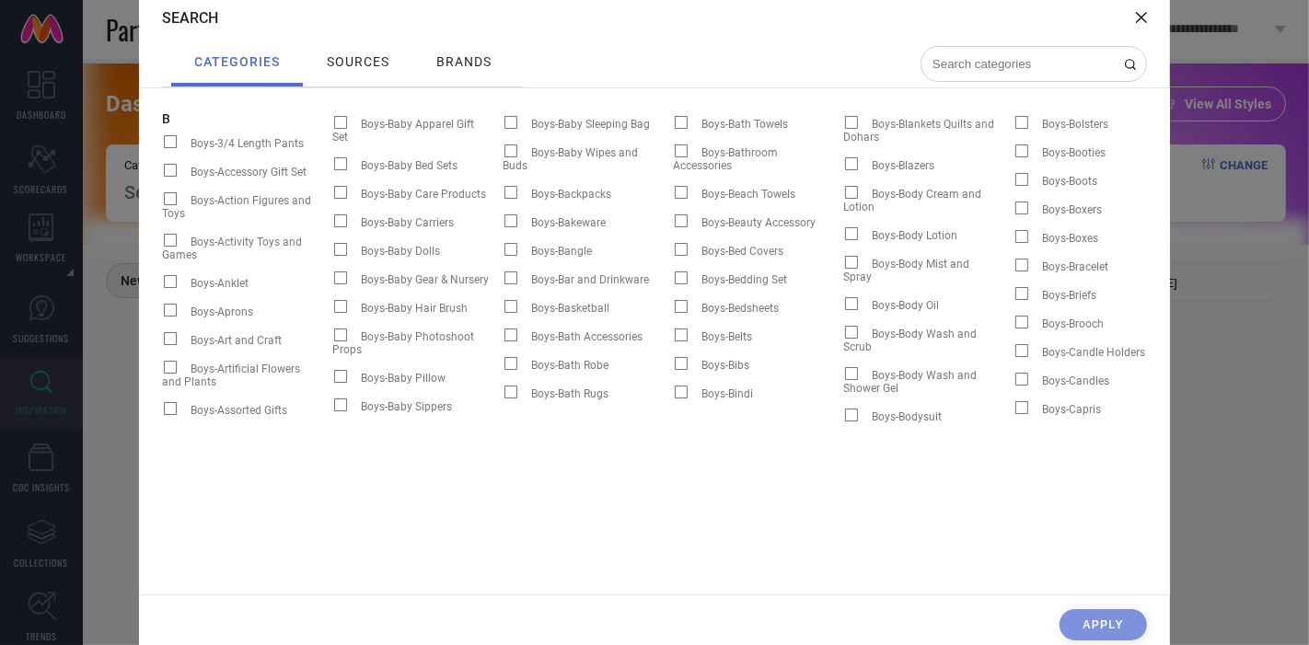
click at [460, 53] on div "brands" at bounding box center [464, 62] width 64 height 24
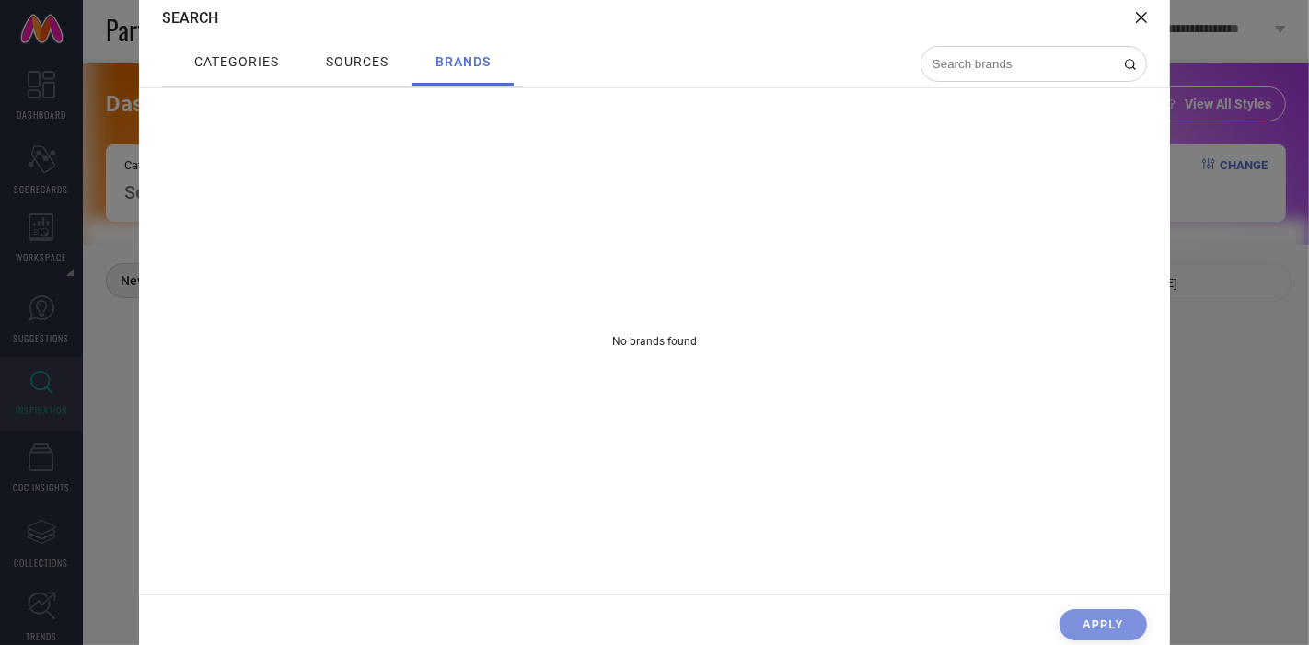
click at [348, 54] on span "sources" at bounding box center [357, 61] width 63 height 15
